Goal: Transaction & Acquisition: Purchase product/service

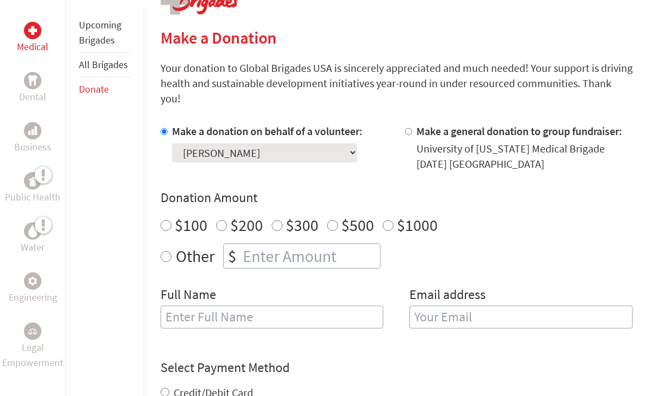
scroll to position [255, 0]
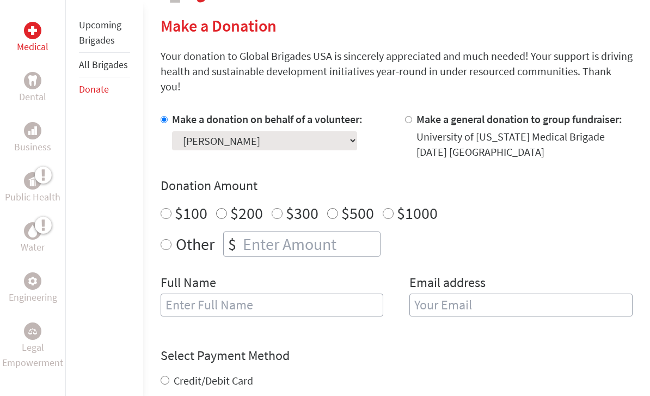
click at [249, 232] on input "number" at bounding box center [310, 244] width 139 height 24
radio input "true"
type input "750"
click at [213, 300] on input "text" at bounding box center [272, 304] width 223 height 23
type input "P"
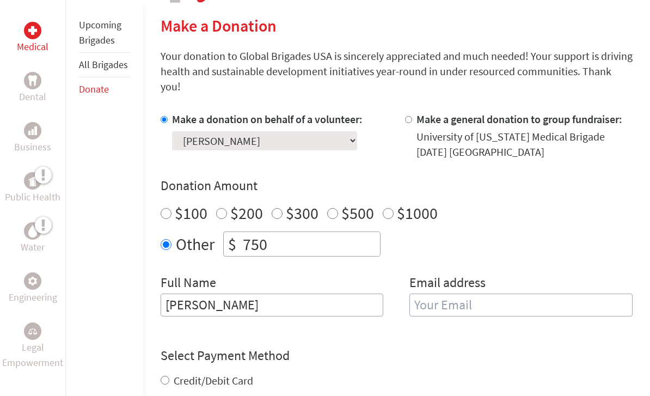
type input "[PERSON_NAME]"
click at [430, 293] on input "email" at bounding box center [520, 304] width 223 height 23
type input "[EMAIL_ADDRESS][DOMAIN_NAME]"
click at [215, 373] on div "Credit/Debit Card ACH Direct Debit" at bounding box center [397, 392] width 472 height 39
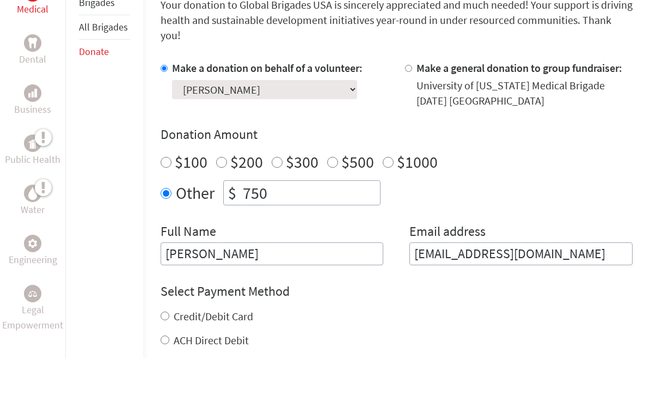
scroll to position [339, 0]
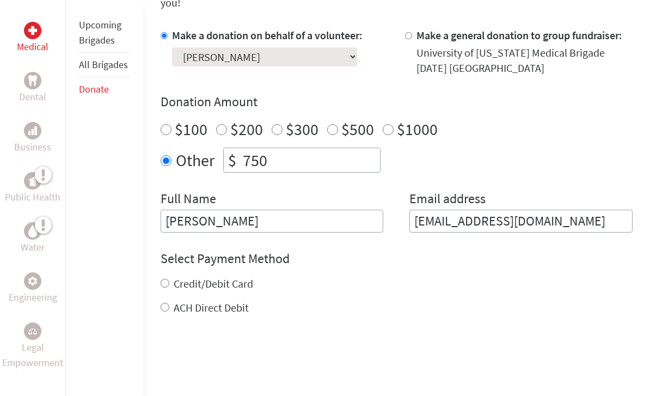
click at [166, 279] on input "Credit/Debit Card" at bounding box center [165, 283] width 9 height 9
radio input "true"
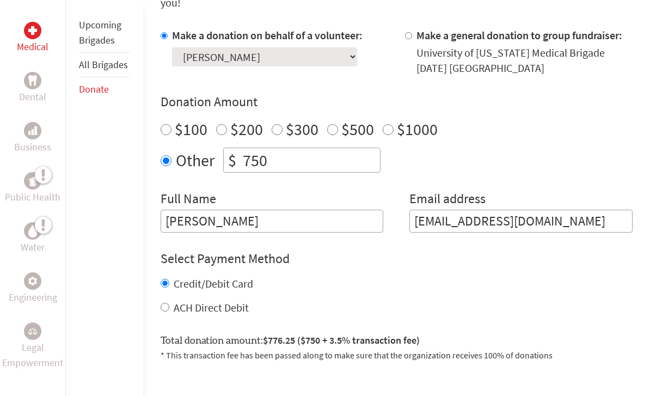
click at [167, 303] on input "ACH Direct Debit" at bounding box center [165, 307] width 9 height 9
radio input "true"
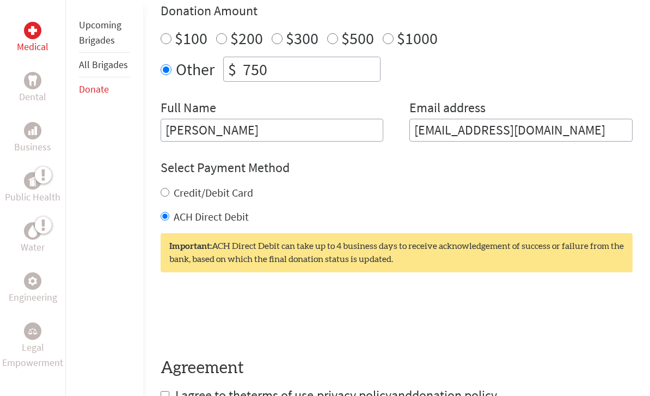
scroll to position [444, 0]
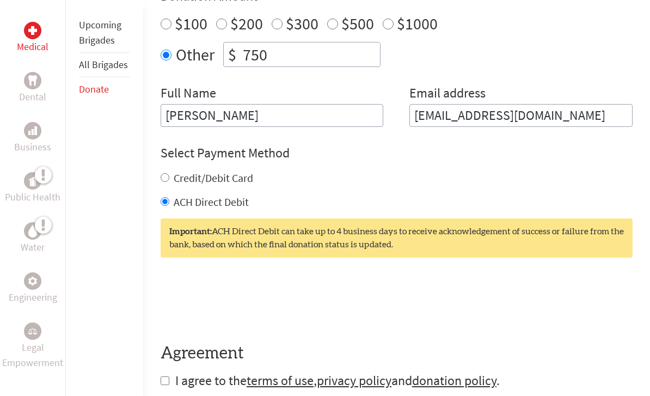
click at [167, 377] on input "checkbox" at bounding box center [165, 381] width 9 height 9
checkbox input "true"
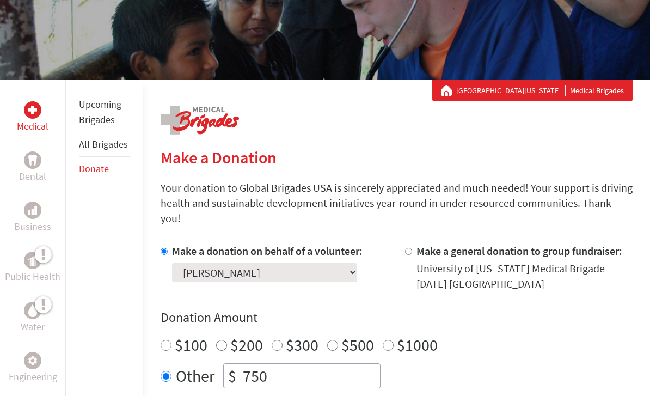
scroll to position [124, 0]
click at [103, 109] on link "Upcoming Brigades" at bounding box center [100, 112] width 42 height 28
